Goal: Task Accomplishment & Management: Use online tool/utility

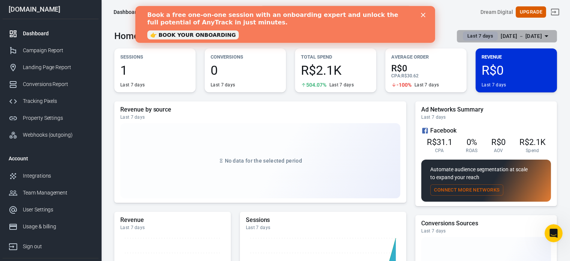
click at [529, 31] on div "[DATE] － [DATE]" at bounding box center [521, 35] width 41 height 9
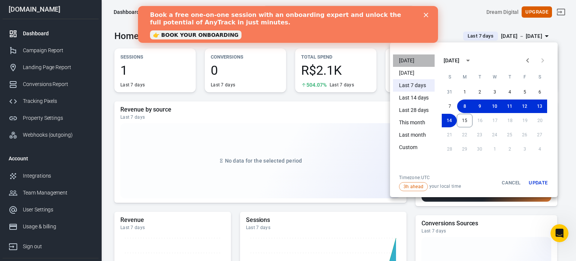
click at [403, 60] on li "[DATE]" at bounding box center [414, 60] width 42 height 12
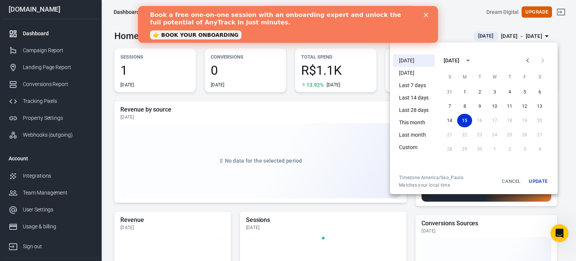
click at [379, 88] on div at bounding box center [288, 130] width 576 height 261
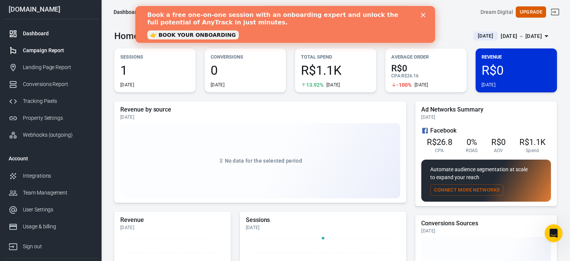
click at [51, 44] on link "Campaign Report" at bounding box center [51, 50] width 96 height 17
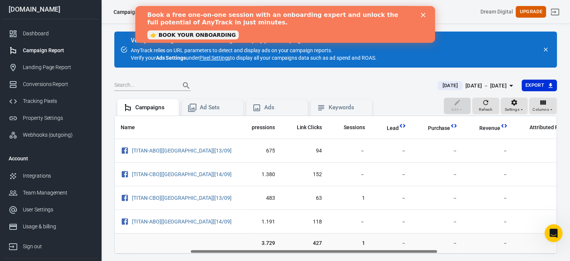
scroll to position [0, 136]
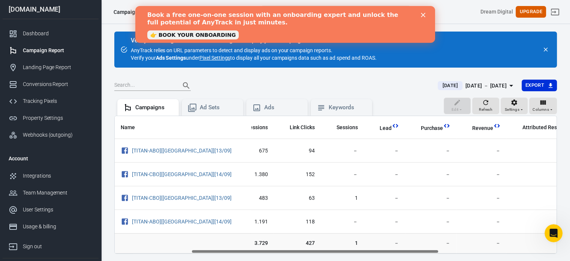
drag, startPoint x: 303, startPoint y: 252, endPoint x: 380, endPoint y: 258, distance: 77.1
click at [380, 258] on main "Verify Ads Integration on Pixel Settings to display your campaigns AnyTrack rel…" at bounding box center [335, 149] width 443 height 237
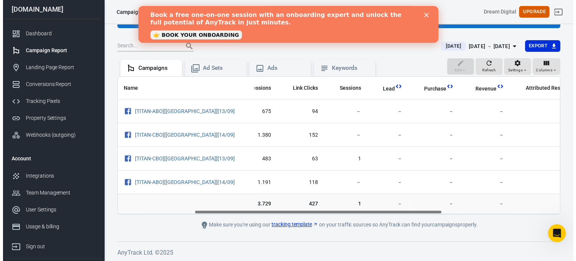
scroll to position [21, 0]
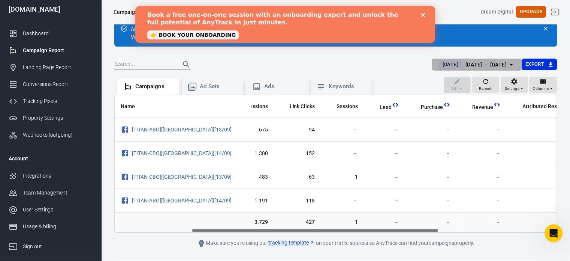
click at [495, 68] on div "[DATE] － [DATE]" at bounding box center [486, 64] width 41 height 9
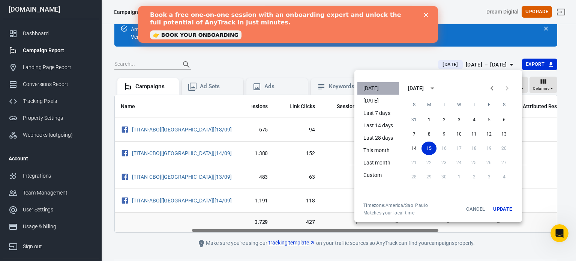
click at [379, 87] on li "[DATE]" at bounding box center [378, 88] width 42 height 12
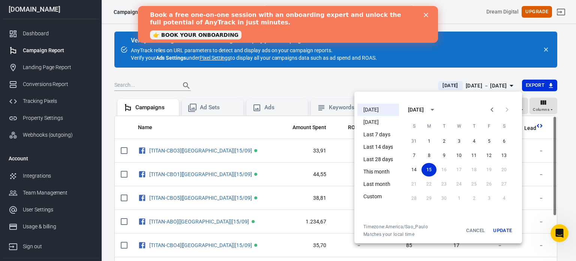
click at [337, 74] on div at bounding box center [288, 130] width 576 height 261
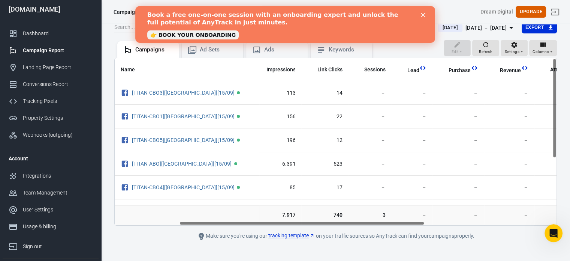
scroll to position [0, 171]
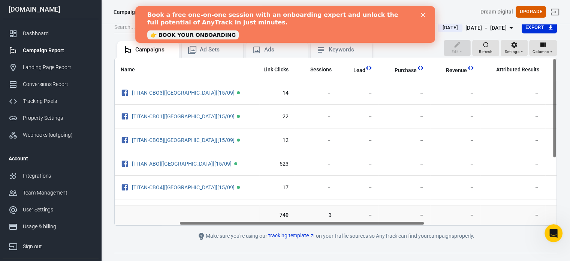
drag, startPoint x: 336, startPoint y: 222, endPoint x: 431, endPoint y: 227, distance: 95.4
click at [431, 227] on main "Verify Ads Integration on Pixel Settings to display your campaigns AnyTrack rel…" at bounding box center [335, 107] width 443 height 267
drag, startPoint x: 555, startPoint y: 138, endPoint x: 542, endPoint y: 102, distance: 38.4
click at [542, 102] on div "Name Amount Spent ROAS Impressions Link Clicks Sessions Lead Purchase Revenue A…" at bounding box center [335, 142] width 443 height 168
click at [421, 13] on icon "Close" at bounding box center [423, 15] width 4 height 4
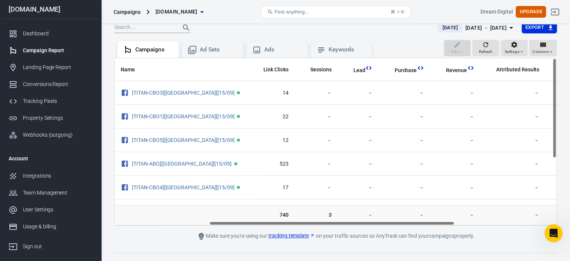
scroll to position [0, 0]
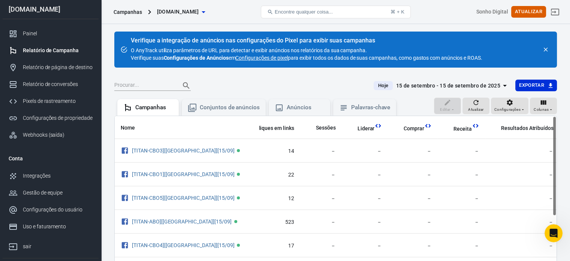
click at [390, 58] on font "para exibir todos os dados de suas campanhas, como gastos com anúncios e ROAS." at bounding box center [385, 58] width 195 height 6
click at [273, 57] on font "Configurações de pixel" at bounding box center [261, 58] width 52 height 6
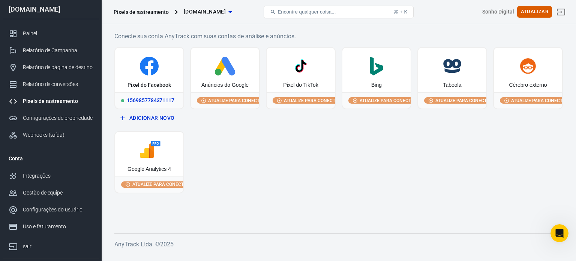
click at [159, 88] on div "Pixel do Facebook" at bounding box center [148, 84] width 43 height 7
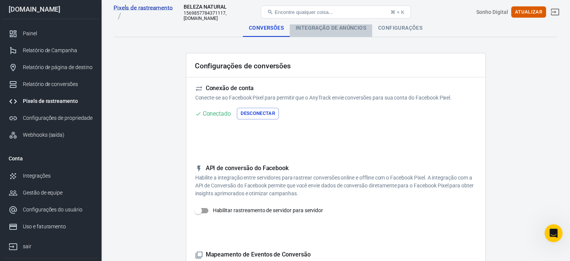
click at [340, 27] on font "Integração de anúncios" at bounding box center [331, 28] width 70 height 6
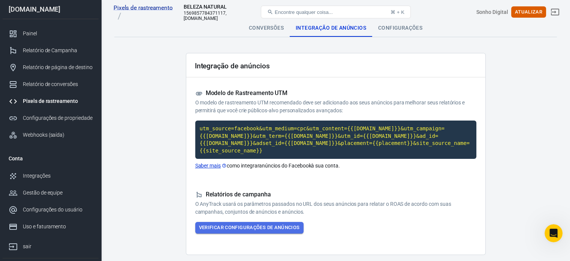
click at [250, 224] on font "Verificar configurações de anúncios" at bounding box center [249, 227] width 101 height 6
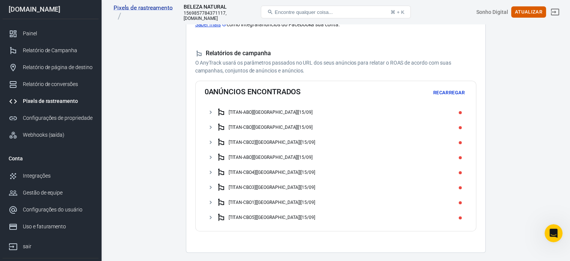
scroll to position [125, 0]
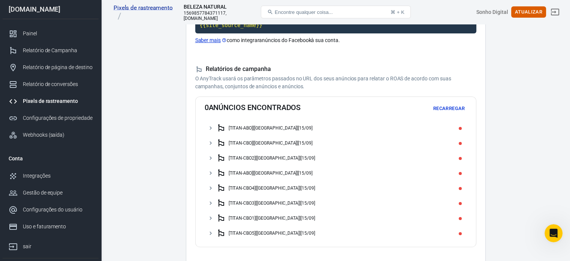
click at [460, 125] on div at bounding box center [461, 128] width 5 height 6
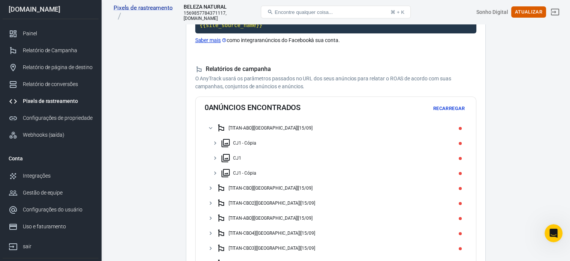
click at [399, 137] on div "CJ1 - Cópia" at bounding box center [342, 143] width 243 height 12
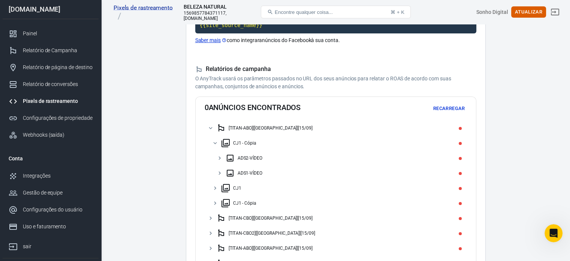
click at [367, 152] on div "ADS2-VÍDEO" at bounding box center [345, 158] width 238 height 12
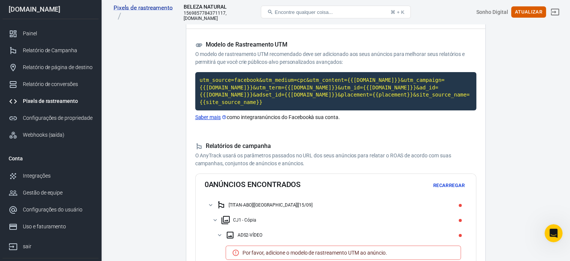
scroll to position [0, 0]
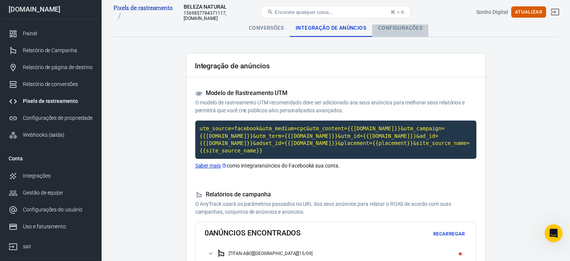
click at [399, 27] on font "Configurações" at bounding box center [400, 28] width 44 height 6
